Goal: Information Seeking & Learning: Learn about a topic

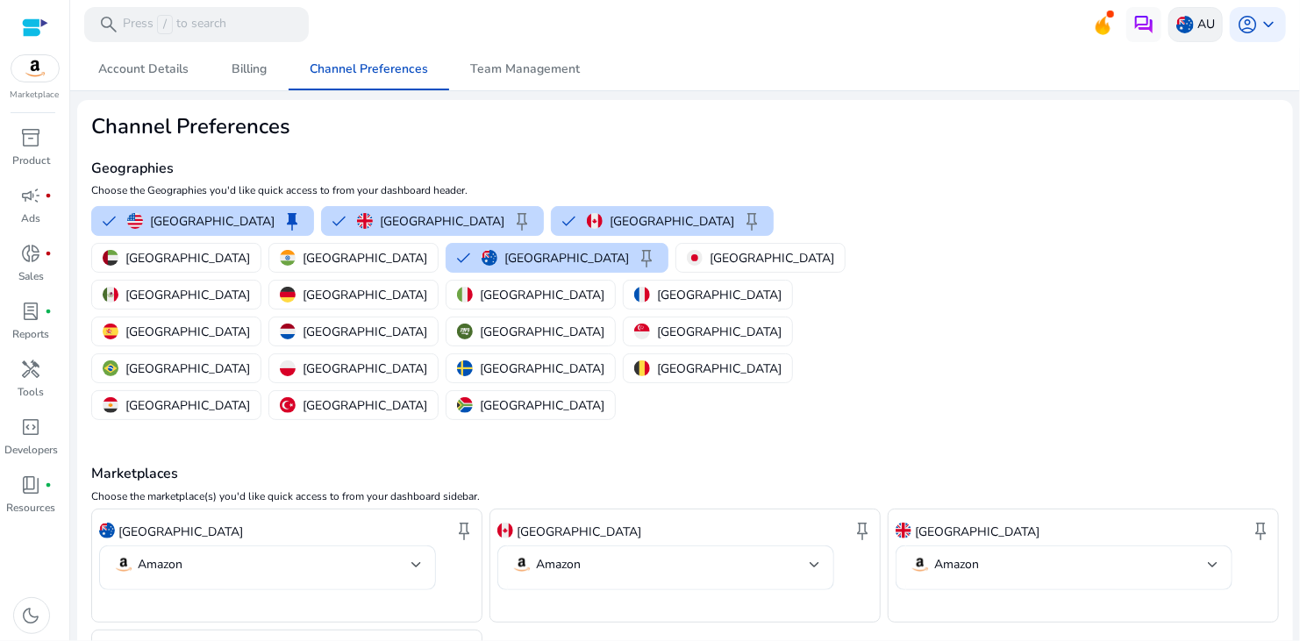
click at [1198, 14] on p "AU" at bounding box center [1207, 24] width 18 height 31
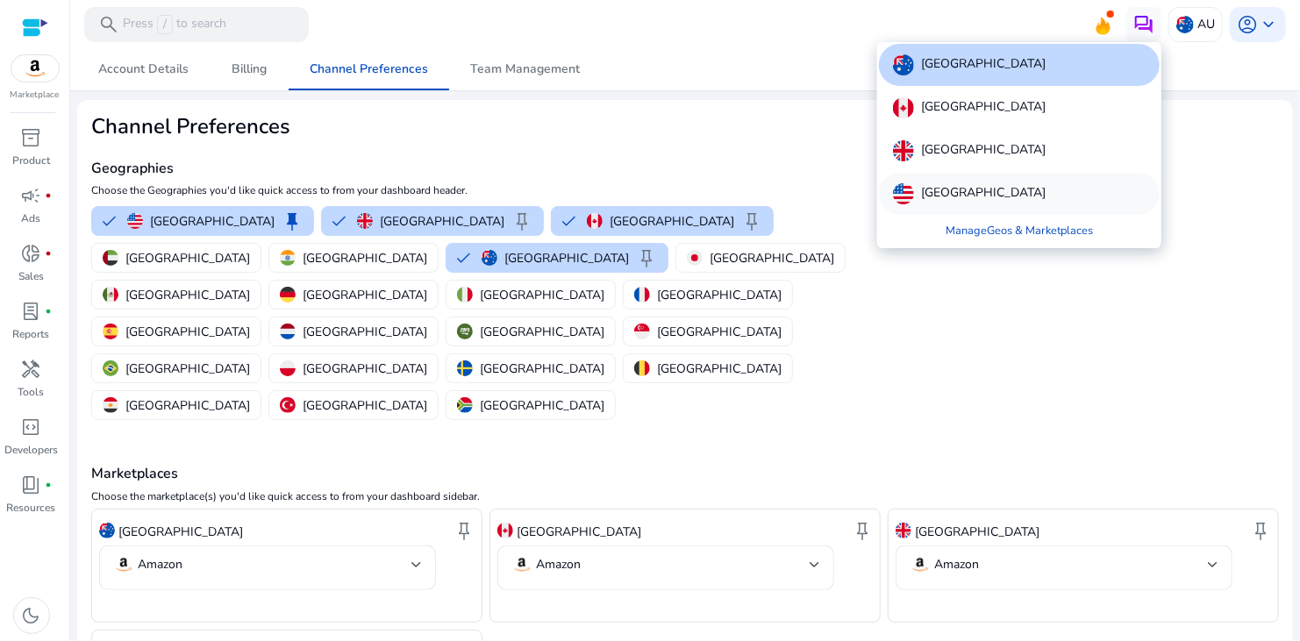
click at [993, 185] on p "[GEOGRAPHIC_DATA]" at bounding box center [983, 193] width 125 height 21
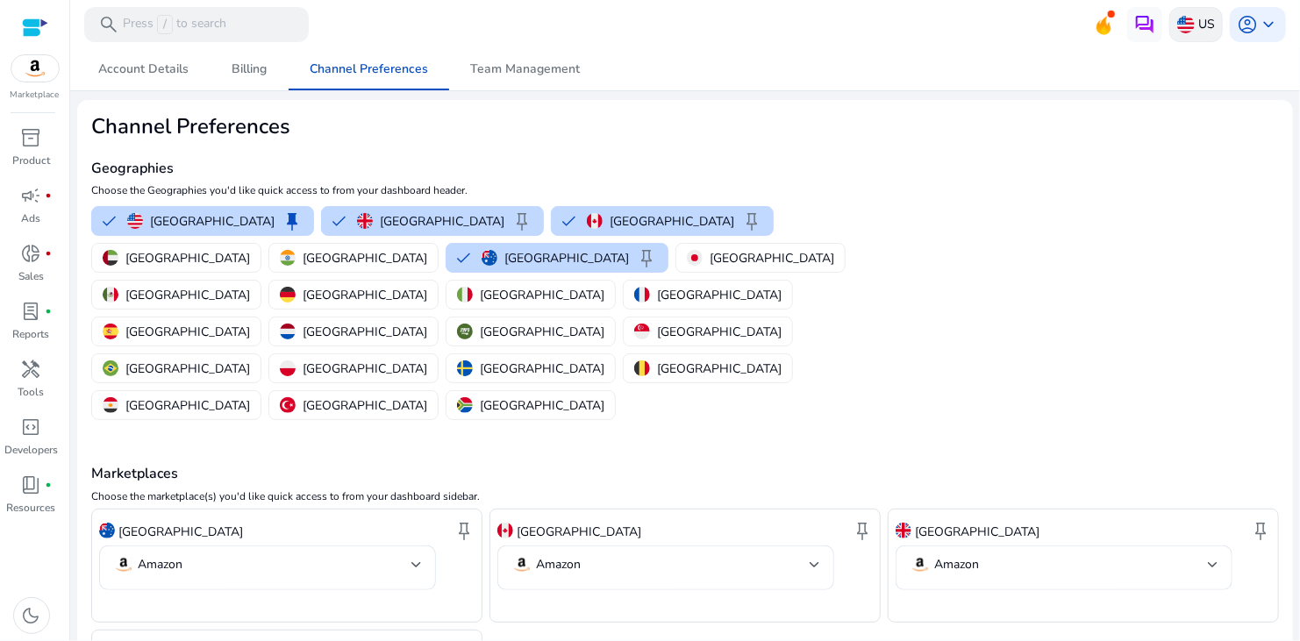
click at [1199, 13] on p "US" at bounding box center [1207, 24] width 17 height 31
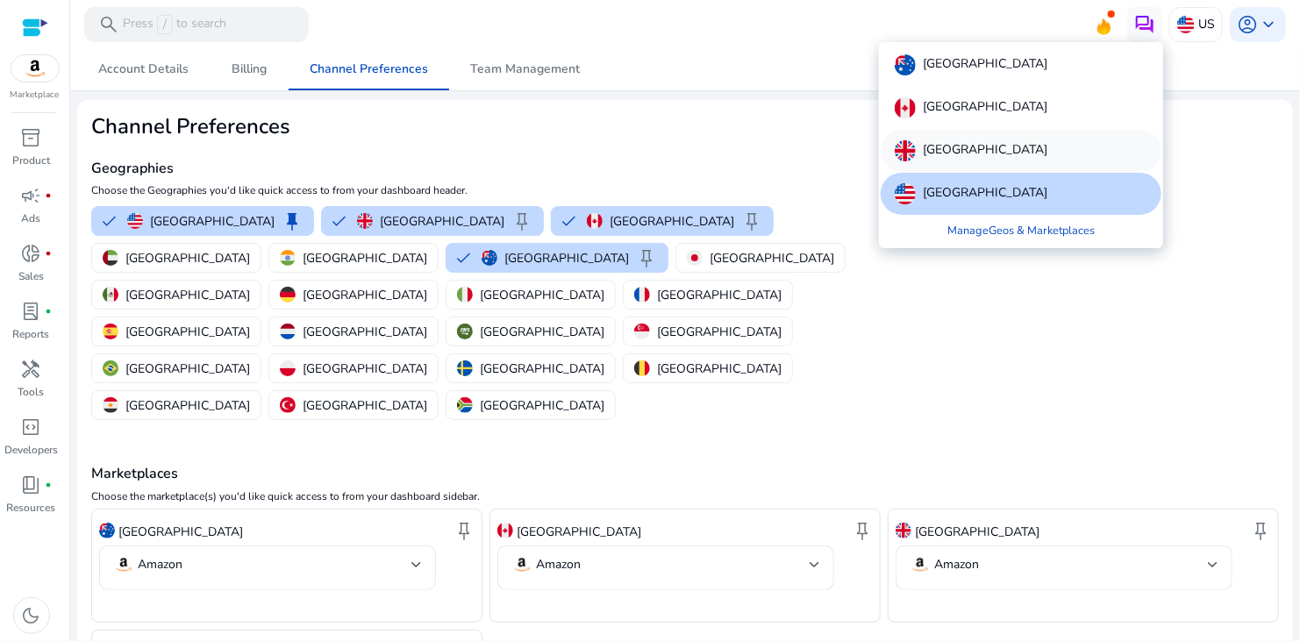
click at [966, 157] on p "[GEOGRAPHIC_DATA]" at bounding box center [985, 150] width 125 height 21
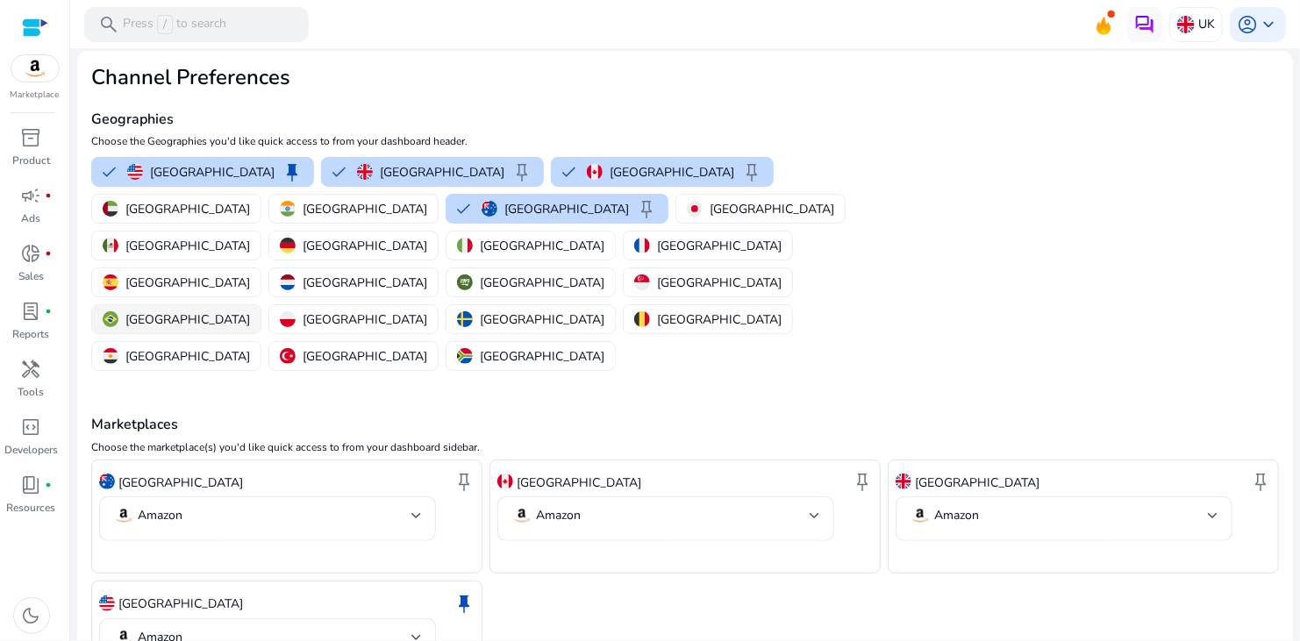
scroll to position [95, 0]
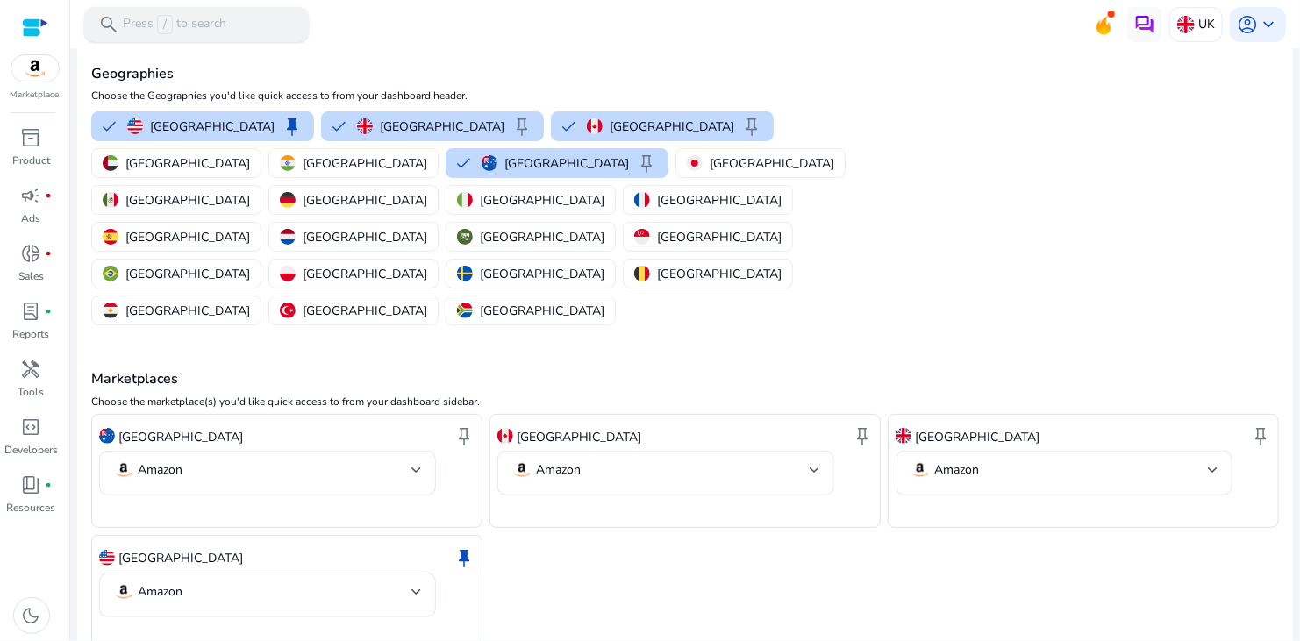
click at [203, 18] on p "Press / to search" at bounding box center [175, 24] width 104 height 19
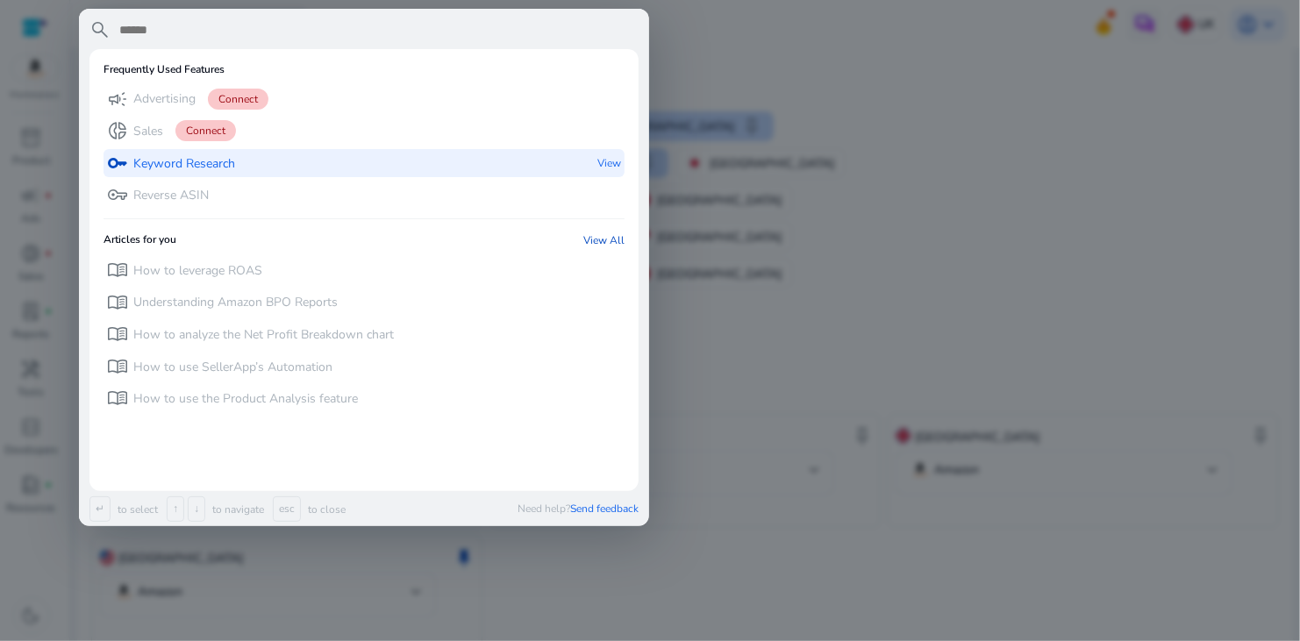
click at [208, 164] on p "Keyword Research" at bounding box center [184, 164] width 102 height 18
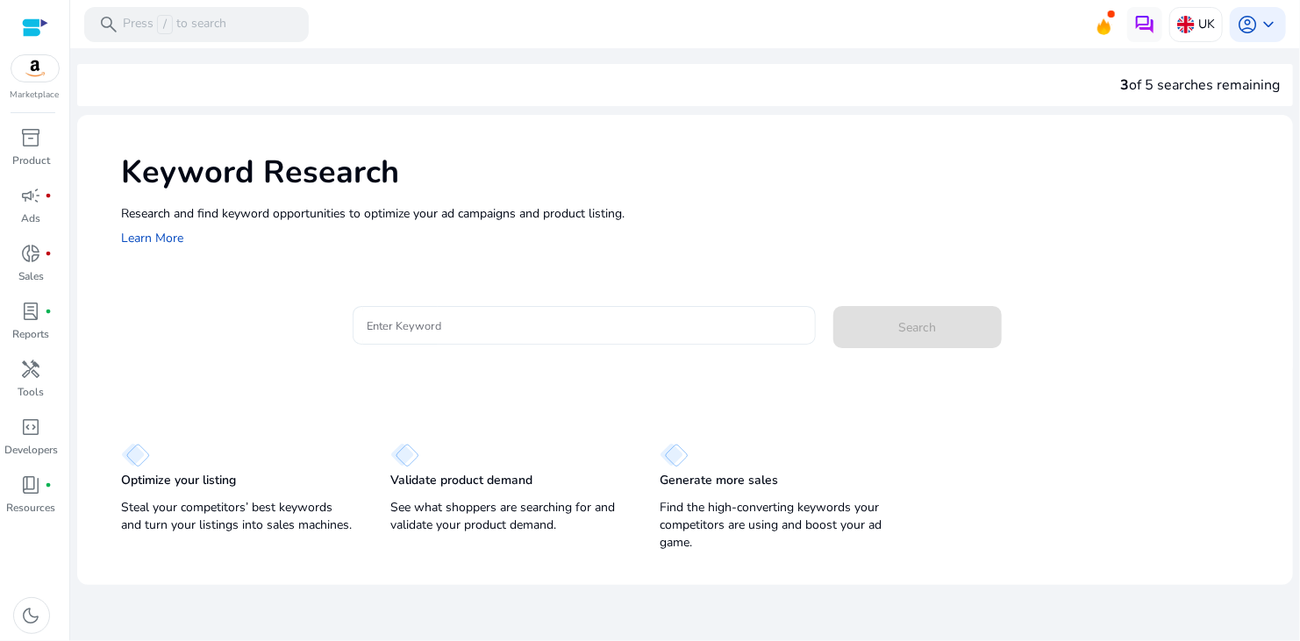
click at [559, 340] on div at bounding box center [584, 325] width 435 height 39
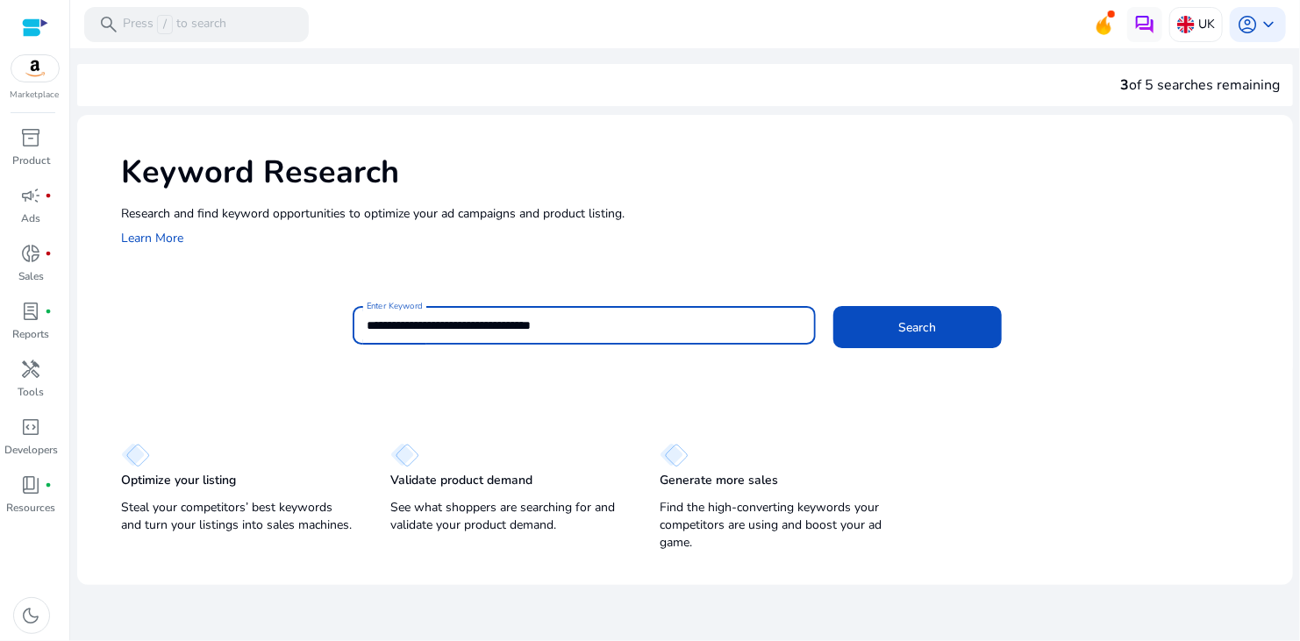
type input "**********"
click at [834, 306] on button "Search" at bounding box center [918, 327] width 168 height 42
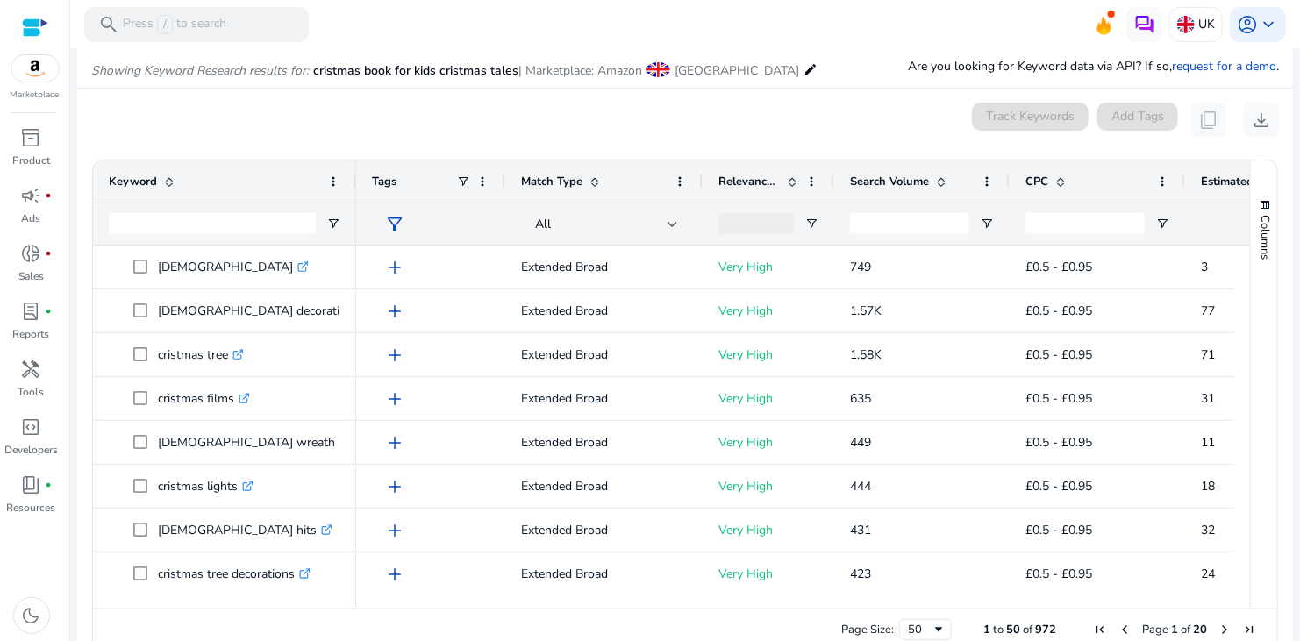
scroll to position [209, 0]
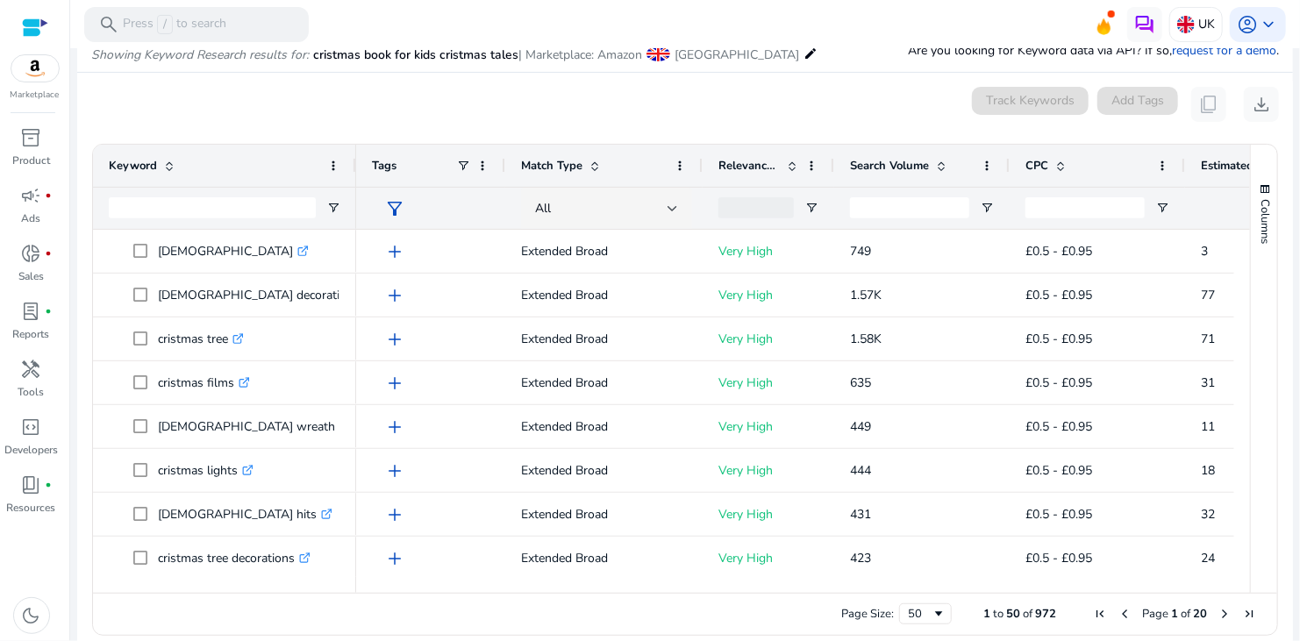
click at [884, 175] on div "Search Volume" at bounding box center [912, 165] width 125 height 33
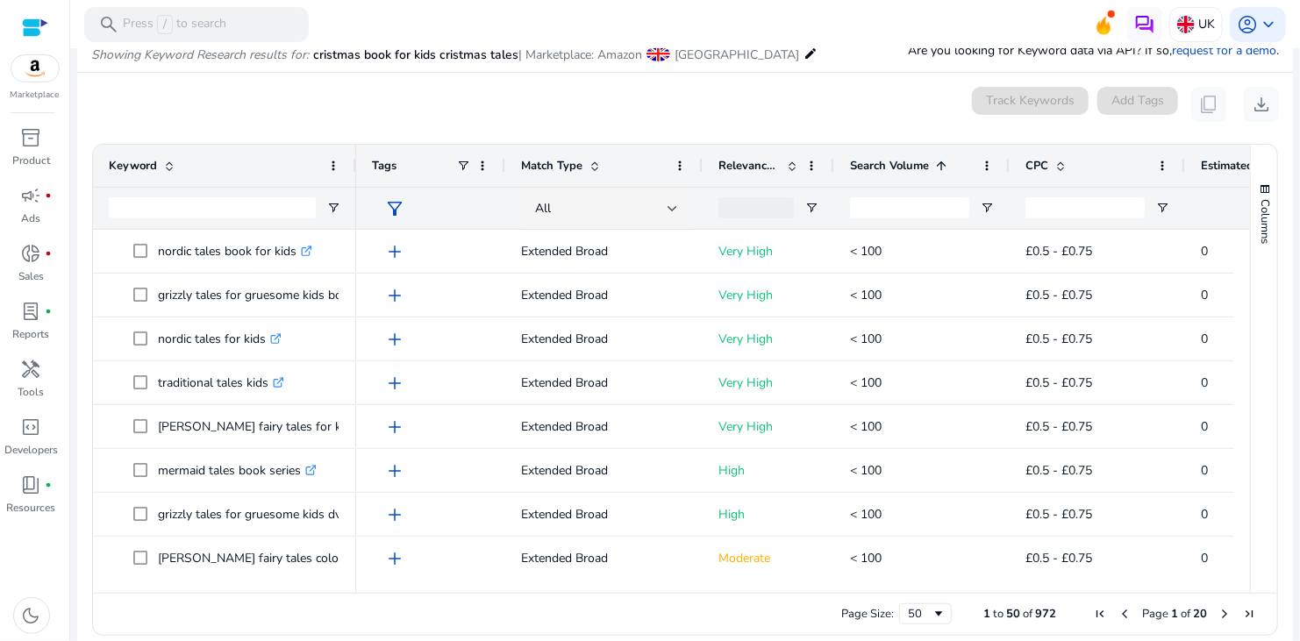
click at [884, 175] on div "Search Volume 1" at bounding box center [912, 165] width 125 height 33
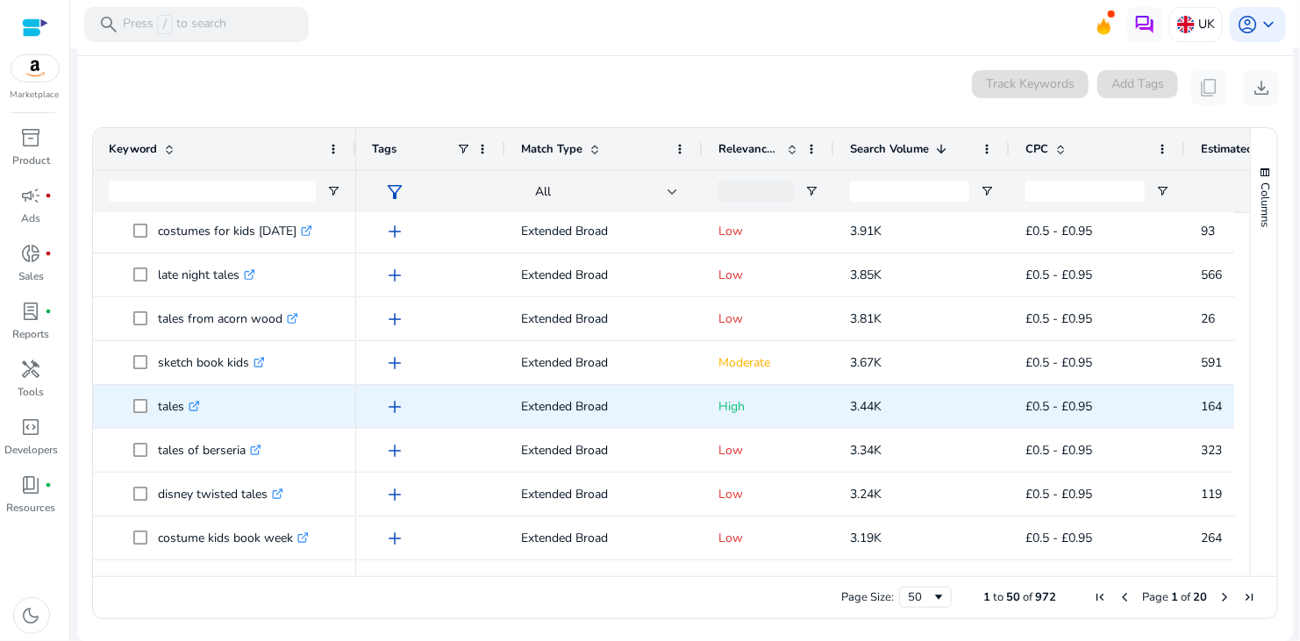
scroll to position [526, 0]
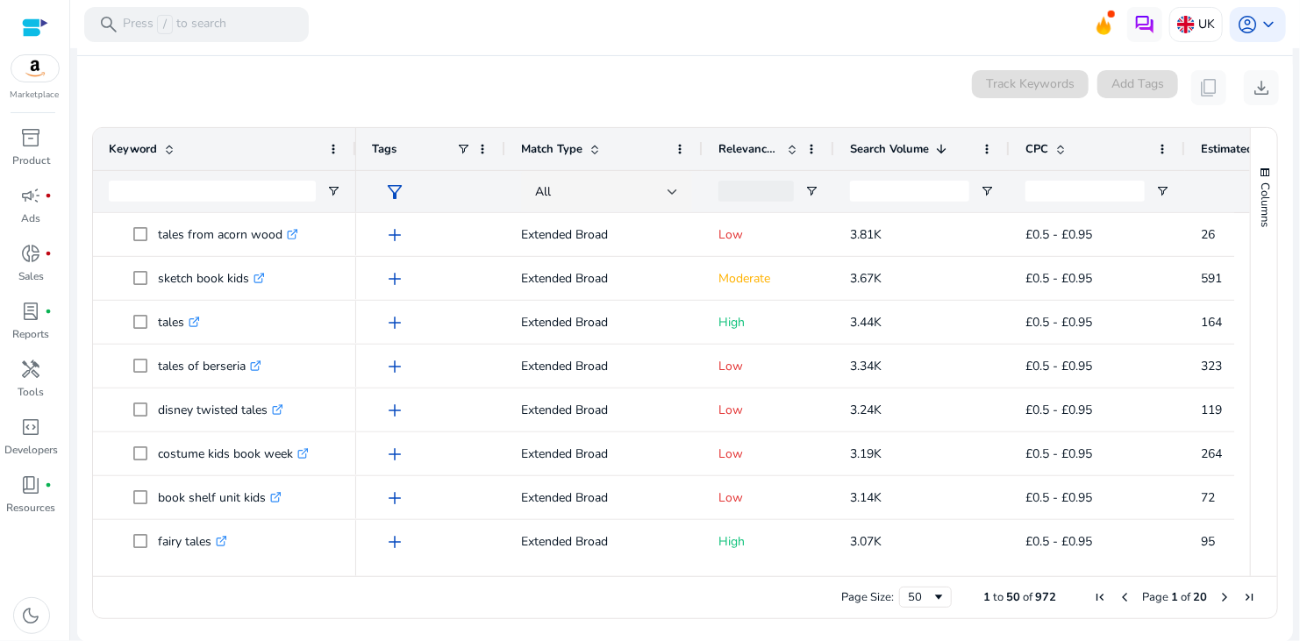
drag, startPoint x: 971, startPoint y: 566, endPoint x: 994, endPoint y: 561, distance: 23.4
click at [994, 561] on div at bounding box center [946, 569] width 1180 height 16
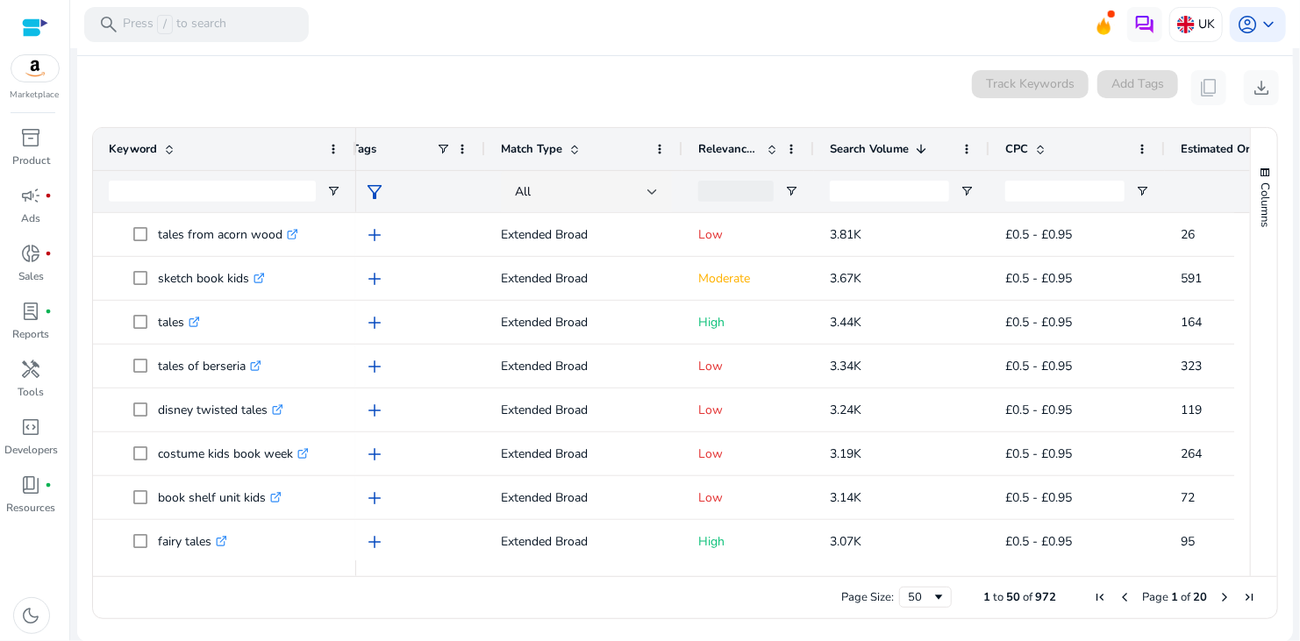
scroll to position [0, 0]
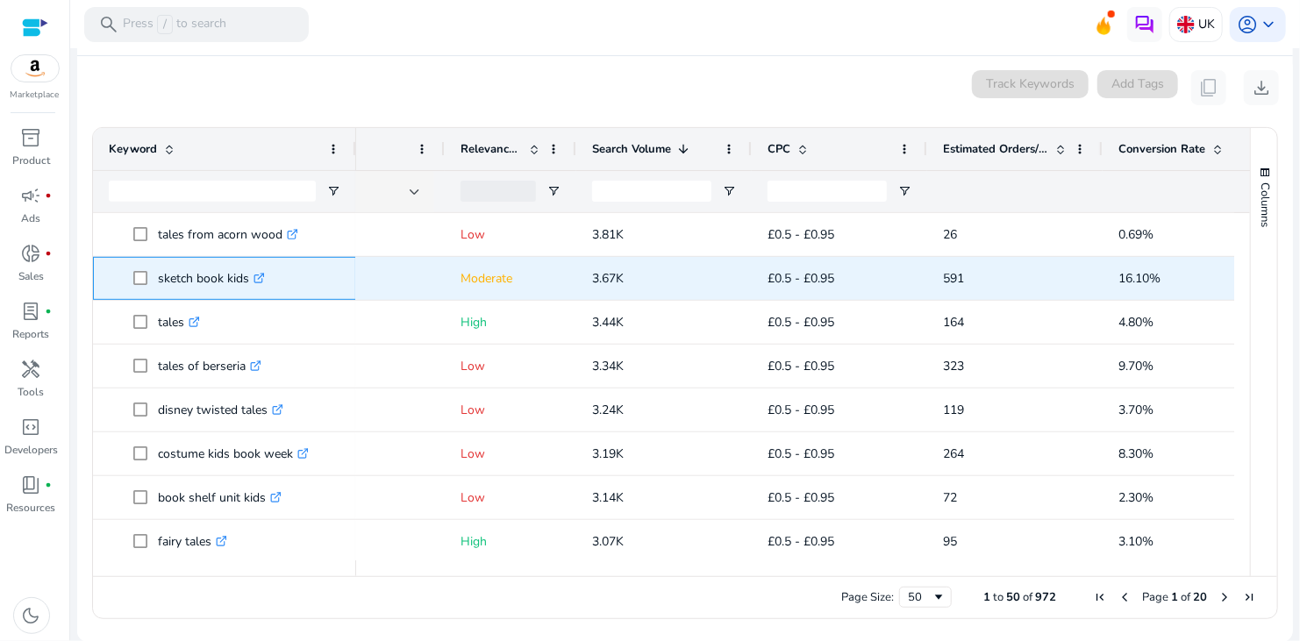
drag, startPoint x: 154, startPoint y: 275, endPoint x: 248, endPoint y: 281, distance: 95.0
click at [248, 281] on span "sketch book kids .st0{fill:#2c8af8}" at bounding box center [236, 279] width 207 height 36
copy span "sketch book kids"
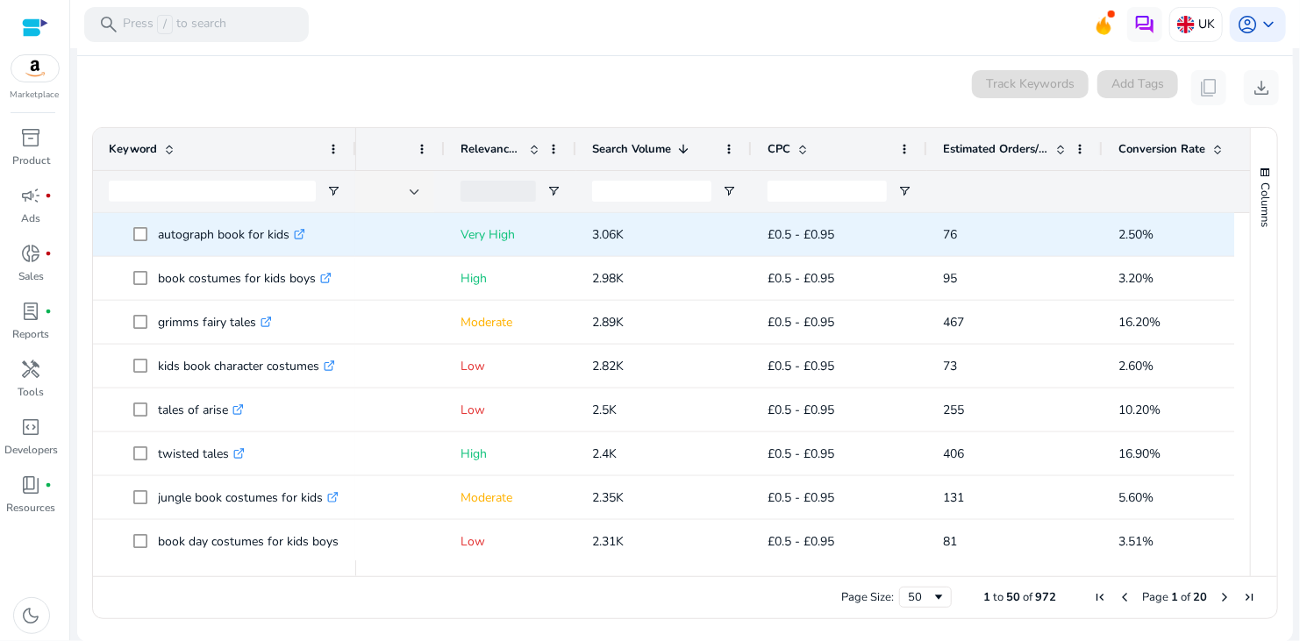
scroll to position [702, 0]
